Goal: Task Accomplishment & Management: Use online tool/utility

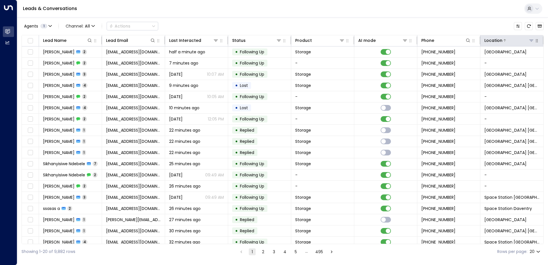
click at [530, 42] on icon at bounding box center [531, 40] width 5 height 5
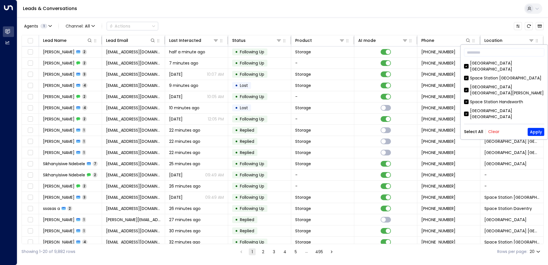
click at [491, 132] on button "Clear" at bounding box center [493, 131] width 11 height 5
click at [494, 75] on div "Space Station [GEOGRAPHIC_DATA]" at bounding box center [505, 78] width 71 height 6
click at [531, 129] on button "Apply" at bounding box center [535, 132] width 17 height 8
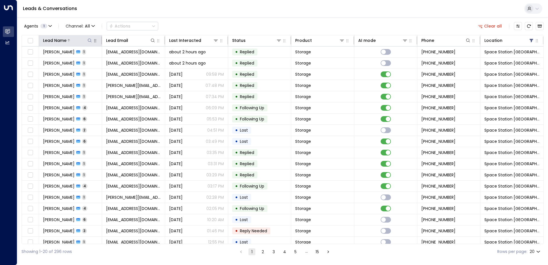
click at [90, 42] on icon at bounding box center [89, 40] width 5 height 5
click at [98, 61] on input "text" at bounding box center [89, 61] width 79 height 11
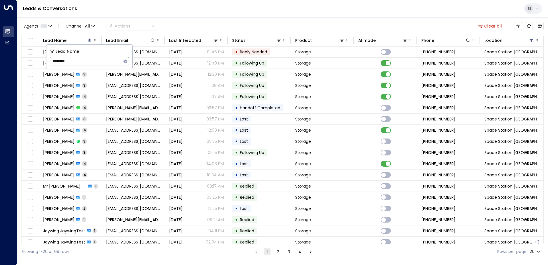
type input "********"
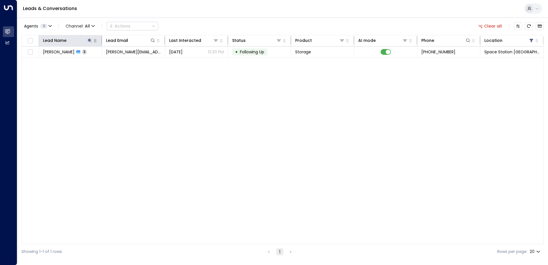
click at [141, 127] on div "Lead Name Lead Email Last Interacted Status Product AI mode Phone Location [PER…" at bounding box center [282, 139] width 522 height 209
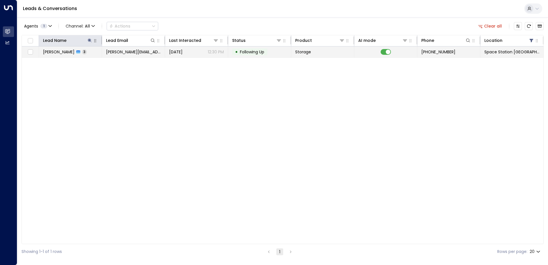
click at [260, 49] on span "Following Up" at bounding box center [252, 52] width 24 height 6
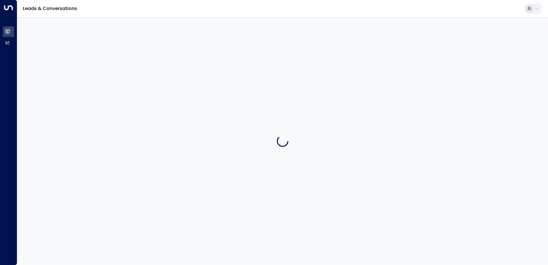
click at [260, 49] on div at bounding box center [282, 140] width 530 height 247
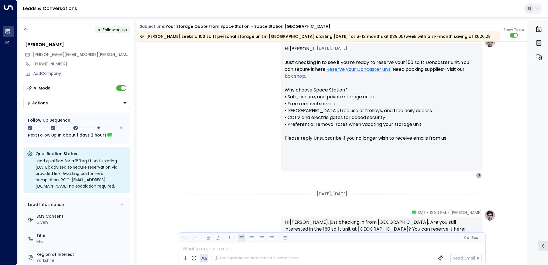
scroll to position [482, 0]
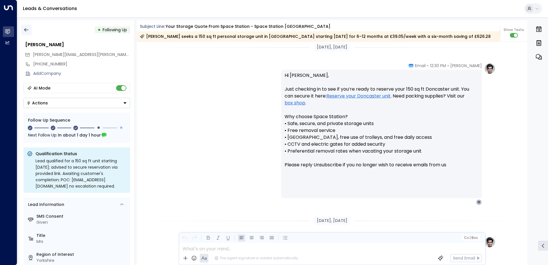
click at [27, 29] on icon "button" at bounding box center [26, 30] width 6 height 6
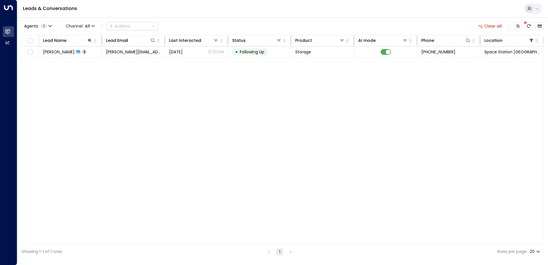
click at [488, 26] on button "Clear all" at bounding box center [489, 26] width 29 height 8
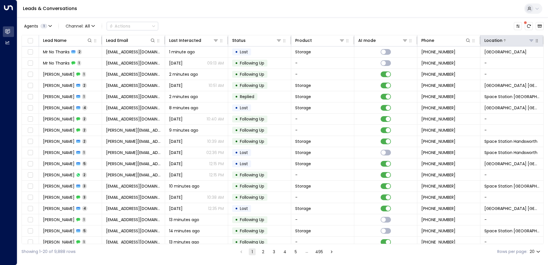
click at [529, 40] on icon at bounding box center [531, 41] width 4 height 2
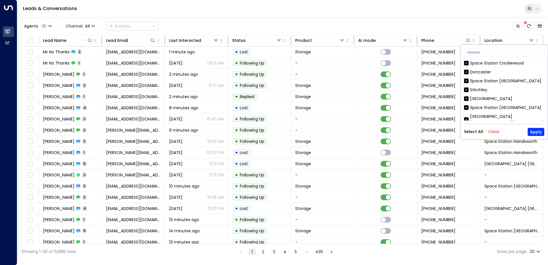
click at [491, 132] on button "Clear" at bounding box center [493, 131] width 11 height 5
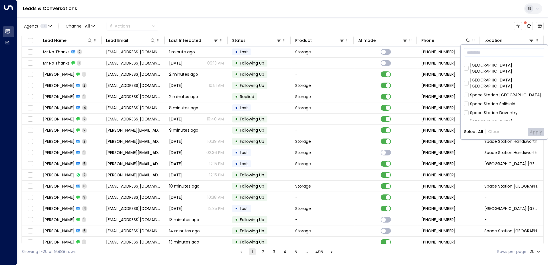
scroll to position [115, 0]
click at [492, 97] on div "Space Station Daventry" at bounding box center [494, 100] width 48 height 6
click at [531, 131] on button "Apply" at bounding box center [535, 132] width 17 height 8
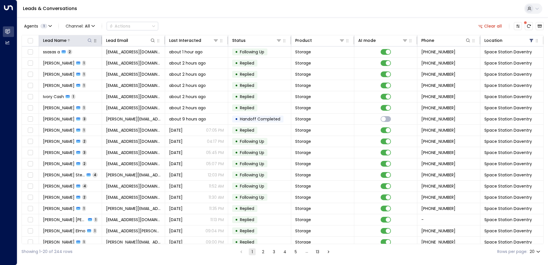
click at [88, 40] on icon at bounding box center [89, 40] width 5 height 5
click at [87, 60] on input "text" at bounding box center [89, 61] width 79 height 11
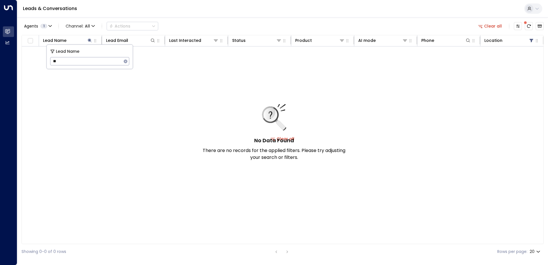
type input "*"
type input "***"
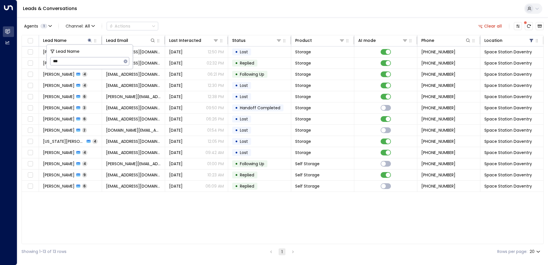
click at [72, 203] on div "Lead Name Lead Email Last Interacted Status Product AI mode Phone Location [PER…" at bounding box center [282, 139] width 522 height 209
click at [537, 42] on icon "button" at bounding box center [536, 40] width 5 height 5
click at [538, 42] on icon "button" at bounding box center [536, 40] width 5 height 5
click at [529, 44] on div "Location" at bounding box center [509, 40] width 50 height 7
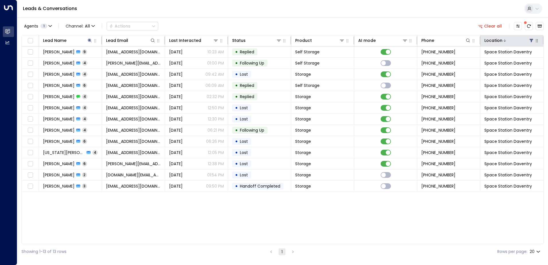
click at [503, 40] on icon at bounding box center [504, 40] width 2 height 3
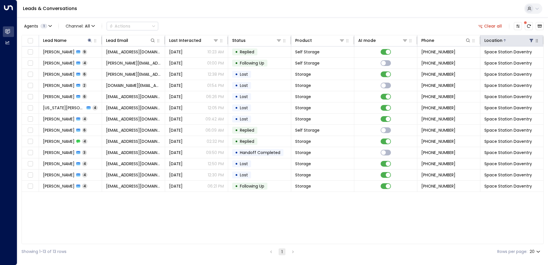
click at [532, 41] on icon at bounding box center [531, 40] width 5 height 5
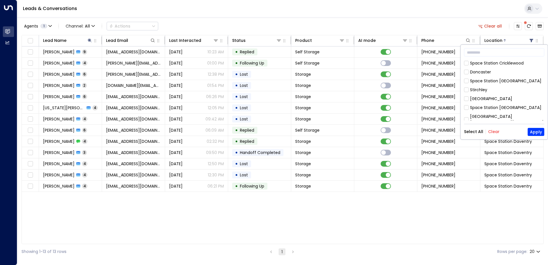
click at [497, 133] on button "Clear" at bounding box center [493, 131] width 11 height 5
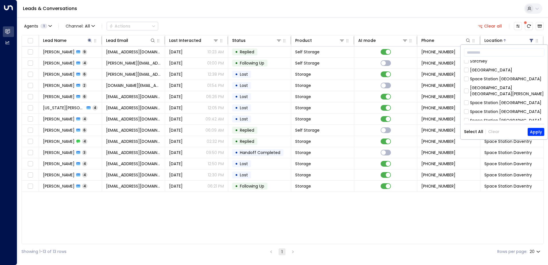
drag, startPoint x: 504, startPoint y: 95, endPoint x: 517, endPoint y: 103, distance: 14.8
click at [503, 100] on div "Space Station [GEOGRAPHIC_DATA]" at bounding box center [505, 103] width 71 height 6
click at [530, 130] on button "Apply" at bounding box center [535, 132] width 17 height 8
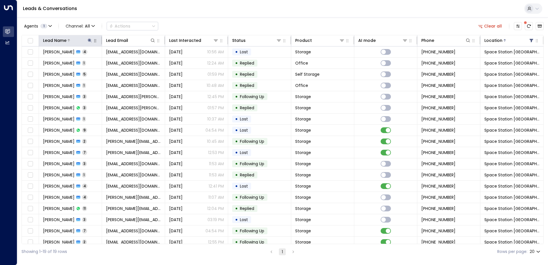
click at [89, 41] on icon at bounding box center [90, 40] width 4 height 4
type input "******"
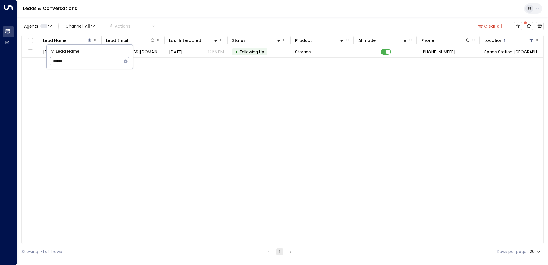
click at [181, 143] on div "Lead Name Lead Email Last Interacted Status Product AI mode Phone Location [PER…" at bounding box center [282, 139] width 522 height 209
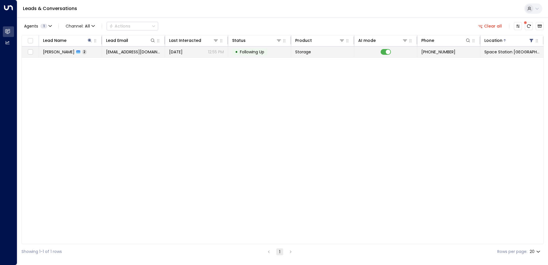
click at [63, 52] on span "[PERSON_NAME]" at bounding box center [59, 52] width 32 height 6
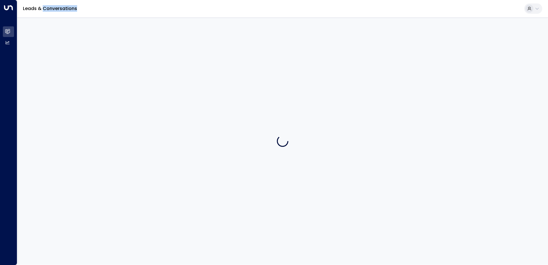
click at [63, 52] on div at bounding box center [282, 140] width 530 height 247
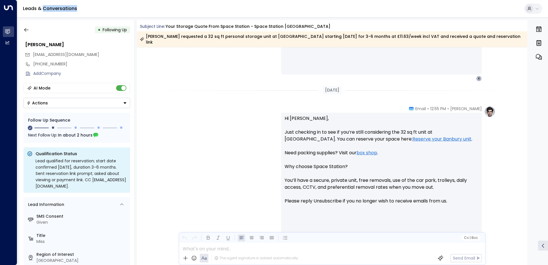
scroll to position [385, 0]
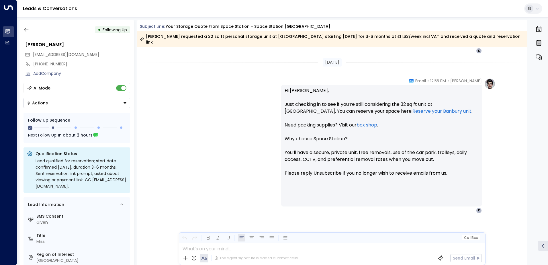
drag, startPoint x: 235, startPoint y: 190, endPoint x: 239, endPoint y: 187, distance: 5.4
click at [235, 190] on div "[PERSON_NAME] • 12:55 PM • Email Hi [PERSON_NAME], Just checking in to see if y…" at bounding box center [332, 145] width 326 height 135
